Goal: Find specific page/section: Find specific page/section

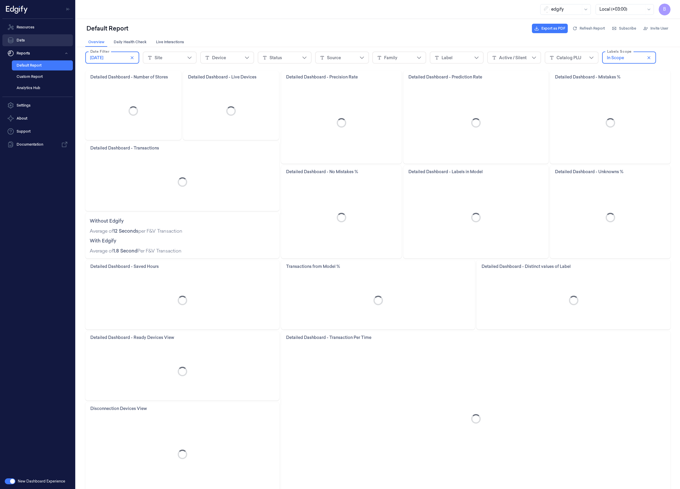
click at [39, 38] on link "Data" at bounding box center [37, 40] width 70 height 12
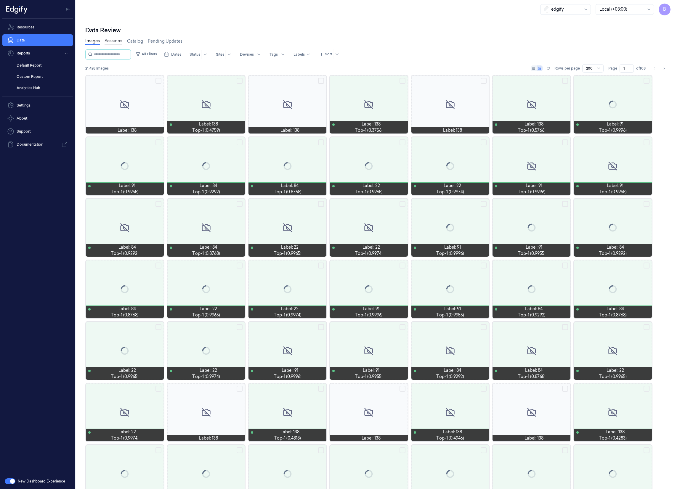
click at [116, 40] on link "Sessions" at bounding box center [114, 41] width 18 height 7
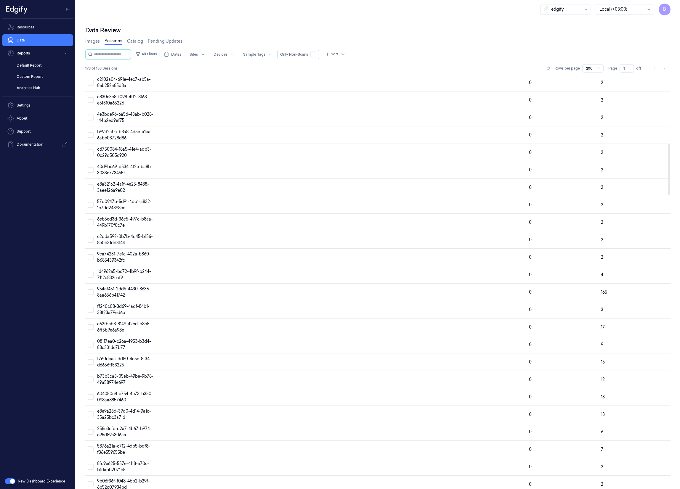
scroll to position [550, 0]
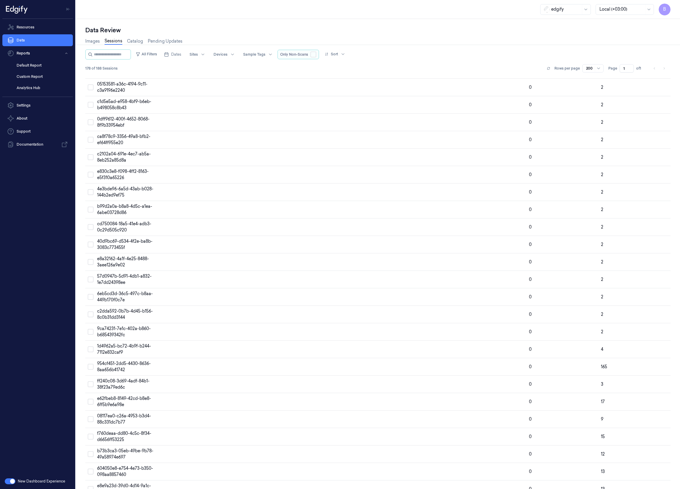
click at [316, 57] on button "button" at bounding box center [313, 55] width 6 height 6
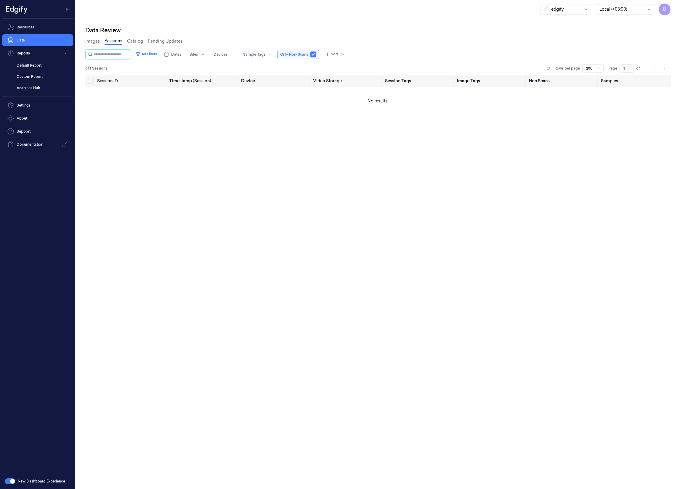
click at [13, 481] on button "button" at bounding box center [10, 482] width 11 height 6
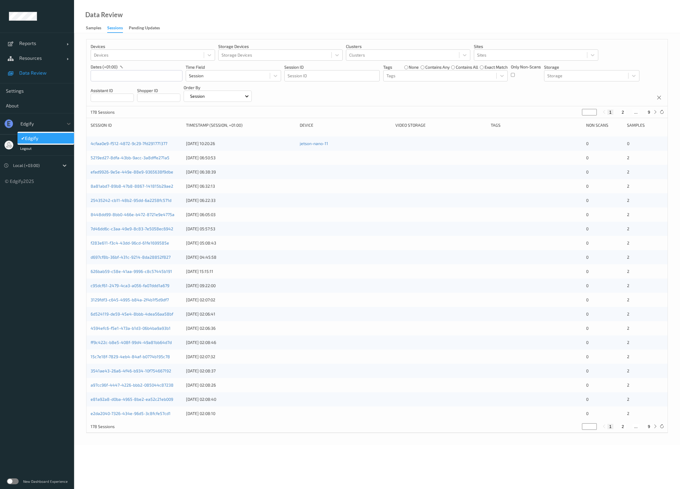
click at [43, 125] on div at bounding box center [40, 123] width 40 height 7
click at [144, 153] on div "5219ed27-8dfa-43bb-9acc-3a8dffe271a5 [DATE] 06:50:53 0 2" at bounding box center [376, 158] width 581 height 14
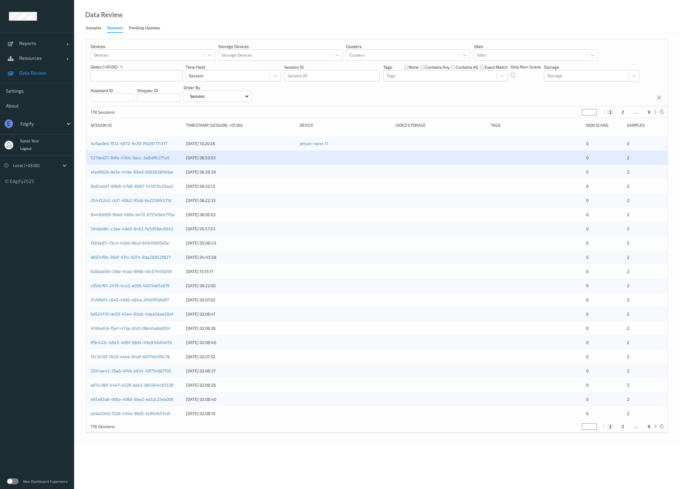
click at [145, 152] on div "5219ed27-8dfa-43bb-9acc-3a8dffe271a5 [DATE] 06:50:53 0 2" at bounding box center [376, 158] width 581 height 14
click at [143, 160] on link "5219ed27-8dfa-43bb-9acc-3a8dffe271a5" at bounding box center [130, 157] width 79 height 5
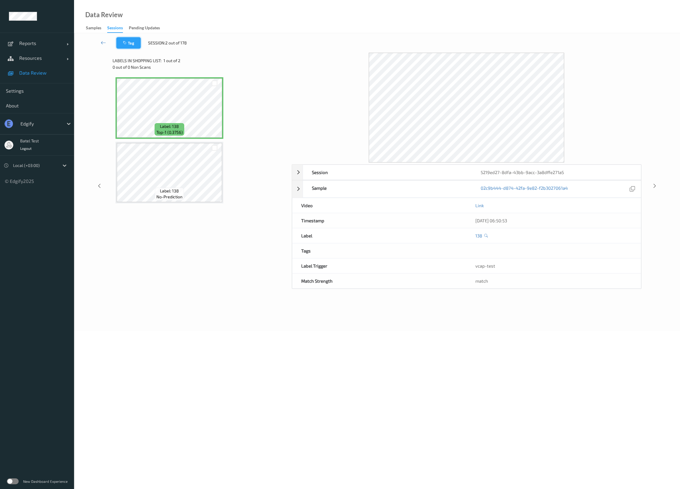
click at [128, 42] on icon "button" at bounding box center [125, 43] width 5 height 4
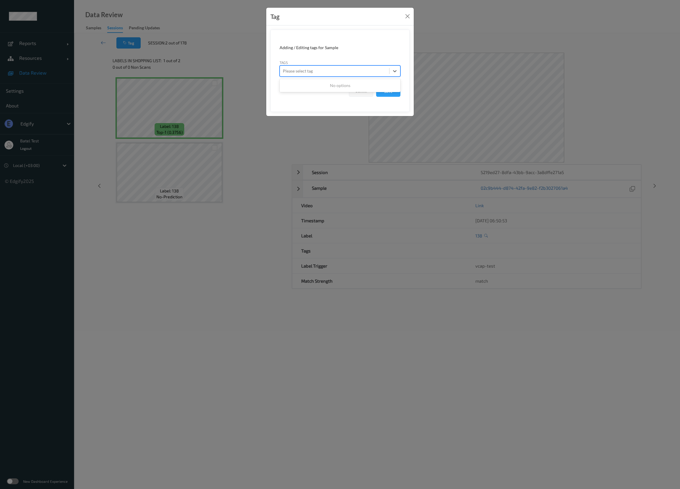
click at [351, 75] on div "Please select tag" at bounding box center [334, 70] width 109 height 9
click at [352, 72] on div at bounding box center [334, 71] width 103 height 7
click at [363, 89] on button "Cancel" at bounding box center [361, 91] width 24 height 11
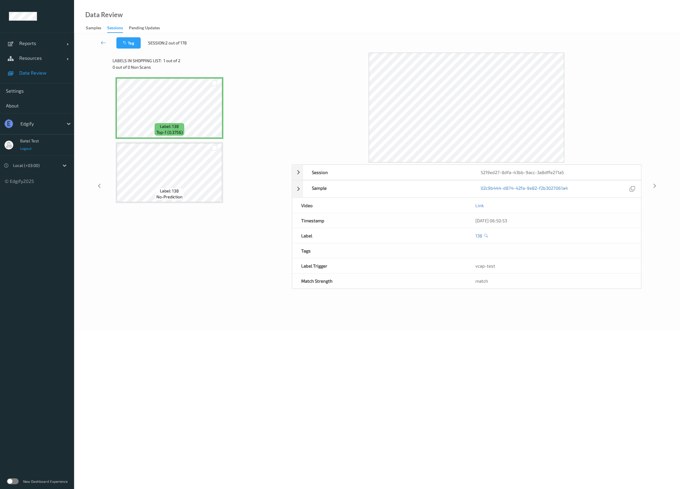
click at [27, 150] on span "Logout" at bounding box center [26, 148] width 12 height 4
